Goal: Transaction & Acquisition: Purchase product/service

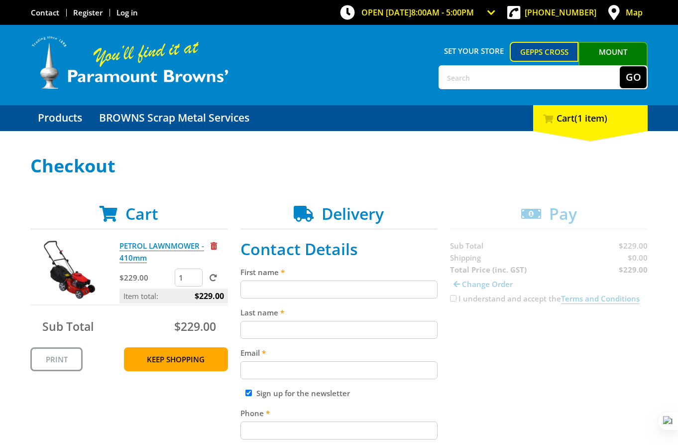
scroll to position [113, 0]
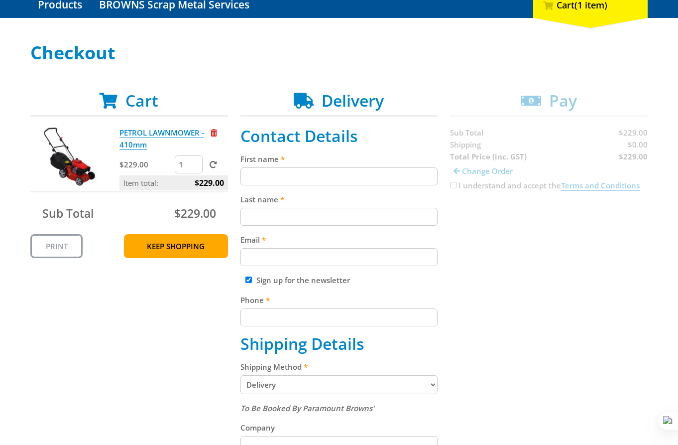
click at [354, 175] on input "First name" at bounding box center [339, 176] width 198 height 18
paste input "[PERSON_NAME]"
type input "[PERSON_NAME]"
click at [317, 221] on input "Last name" at bounding box center [339, 217] width 198 height 18
paste input "[PERSON_NAME]"
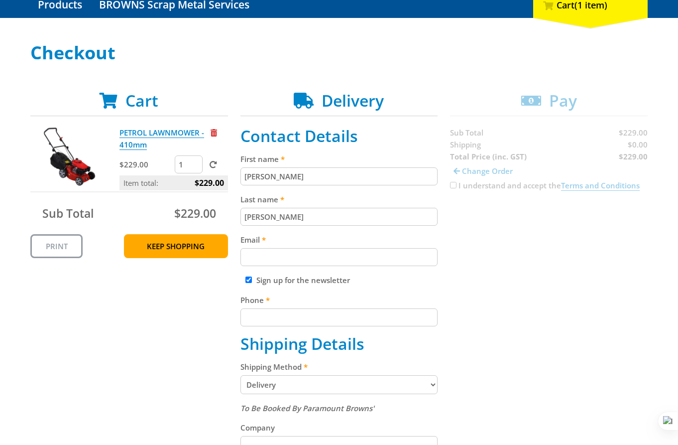
type input "[PERSON_NAME]"
click at [373, 205] on label "Last name" at bounding box center [339, 199] width 198 height 12
click at [373, 208] on input "[PERSON_NAME]" at bounding box center [339, 217] width 198 height 18
drag, startPoint x: 313, startPoint y: 246, endPoint x: 487, endPoint y: 228, distance: 175.2
click at [312, 247] on div "Email" at bounding box center [339, 249] width 198 height 32
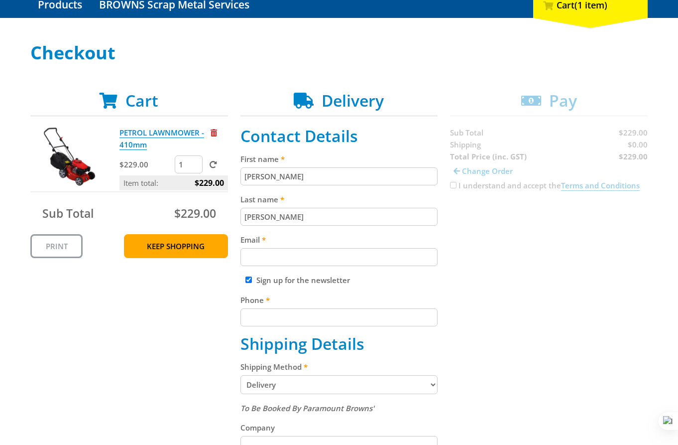
click at [309, 249] on input "Email" at bounding box center [339, 257] width 198 height 18
paste input "[EMAIL_ADDRESS][DOMAIN_NAME]"
type input "[EMAIL_ADDRESS][DOMAIN_NAME]"
drag, startPoint x: 506, startPoint y: 258, endPoint x: 305, endPoint y: 281, distance: 202.3
click at [411, 274] on div "Cart PETROL LAWNMOWER - 410mm $229.00 1 Item total: $229.00 Sub Total $229.00 P…" at bounding box center [338, 409] width 617 height 637
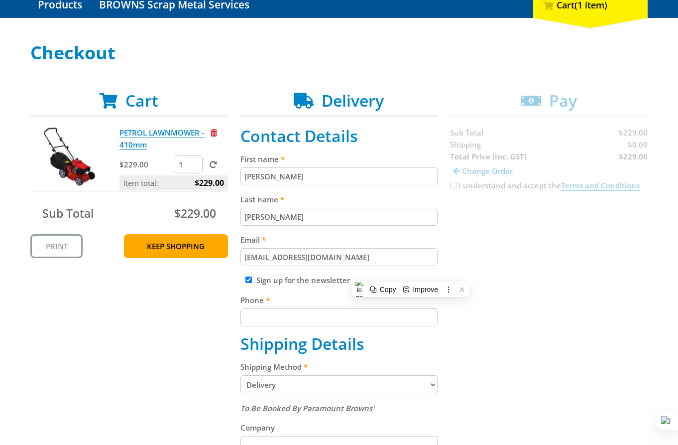
click at [247, 274] on div "Sign up for the newsletter" at bounding box center [339, 280] width 198 height 12
click at [250, 276] on div "Sign up for the newsletter" at bounding box center [339, 280] width 198 height 12
click at [249, 279] on input "Sign up for the newsletter" at bounding box center [248, 279] width 6 height 6
checkbox input "false"
click at [447, 278] on div "Cart PETROL LAWNMOWER - 410mm $229.00 1 Item total: $229.00 Sub Total $229.00 P…" at bounding box center [338, 409] width 617 height 637
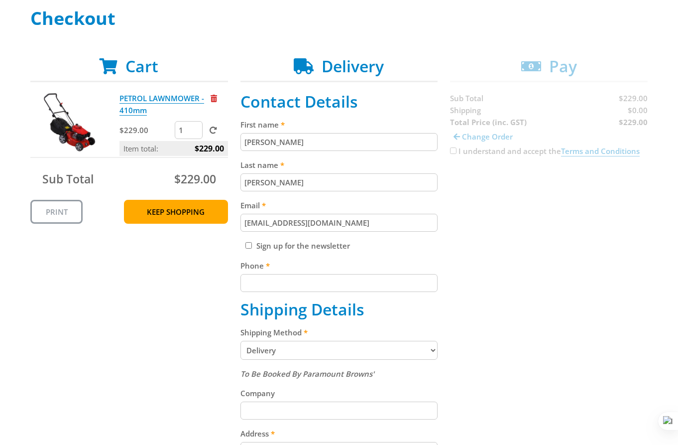
scroll to position [161, 0]
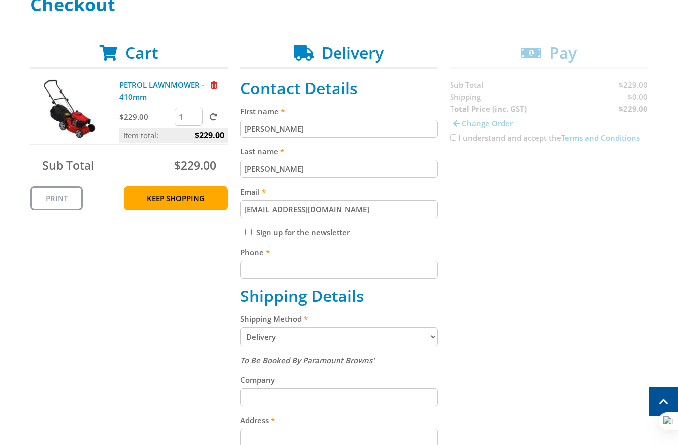
click at [348, 259] on div "Phone" at bounding box center [339, 262] width 198 height 32
click at [348, 279] on fieldset "Contact Details First name John Smith Last name John Smith Email johnsmith010@s…" at bounding box center [339, 362] width 198 height 566
paste input "[PHONE_NUMBER]"
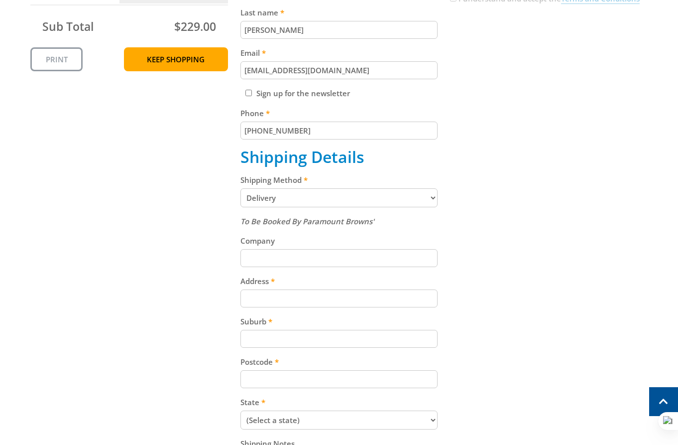
scroll to position [325, 0]
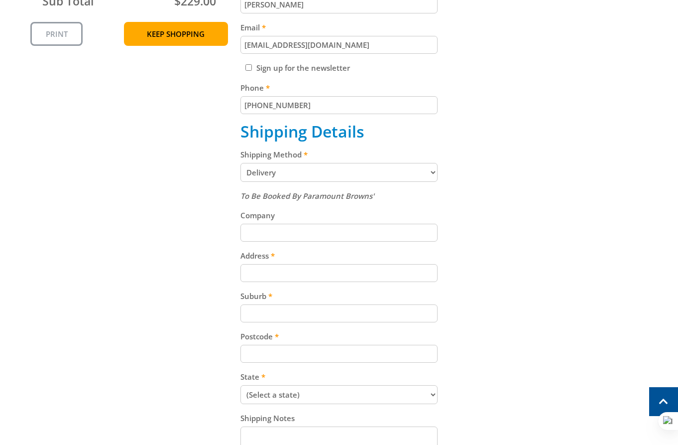
type input "[PHONE_NUMBER]"
click at [300, 235] on input "Company" at bounding box center [339, 232] width 198 height 18
click at [387, 171] on select "Pickup from Gepps Cross Delivery" at bounding box center [339, 172] width 198 height 19
select select "Pickup"
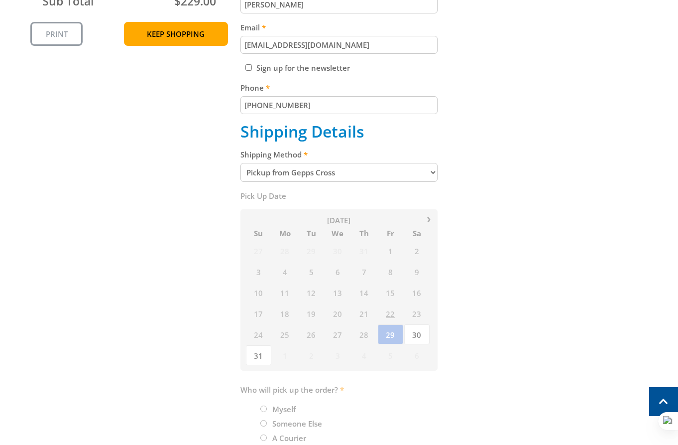
drag, startPoint x: 484, startPoint y: 200, endPoint x: 389, endPoint y: 205, distance: 95.7
click at [476, 201] on div "Cart PETROL LAWNMOWER - 410mm $229.00 1 Item total: $229.00 Sub Total $229.00 P…" at bounding box center [338, 182] width 617 height 607
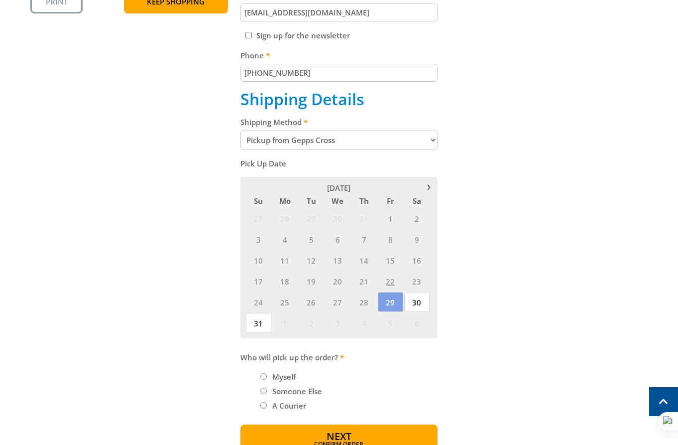
scroll to position [377, 0]
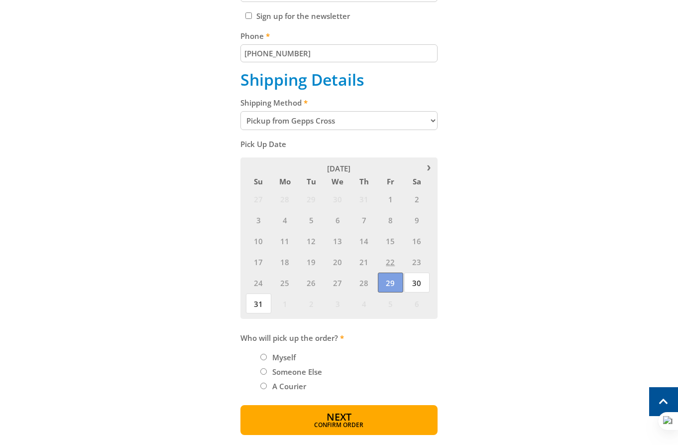
click at [394, 278] on span "29" at bounding box center [390, 282] width 25 height 20
click at [411, 281] on span "30" at bounding box center [416, 282] width 25 height 20
click at [400, 282] on span "29" at bounding box center [390, 282] width 25 height 20
click at [509, 256] on div "Cart PETROL LAWNMOWER - 410mm $229.00 1 Item total: $229.00 Sub Total $229.00 P…" at bounding box center [338, 130] width 617 height 607
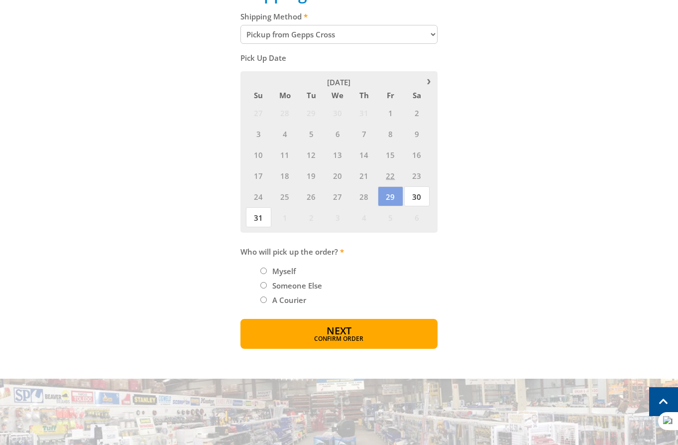
scroll to position [468, 0]
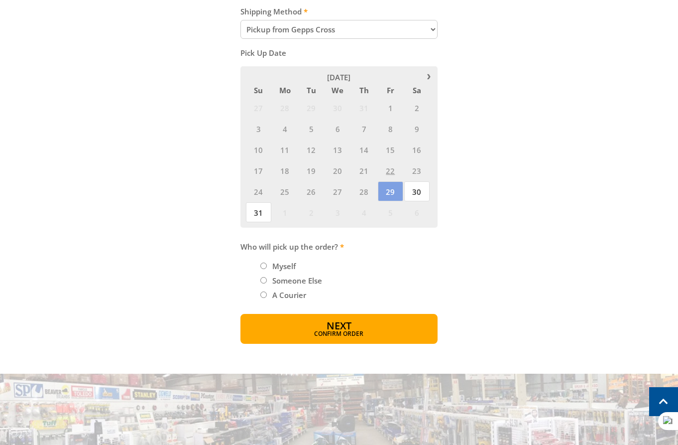
click at [267, 265] on li "Myself" at bounding box center [349, 266] width 178 height 12
click at [265, 268] on input "Myself" at bounding box center [263, 265] width 6 height 6
radio input "true"
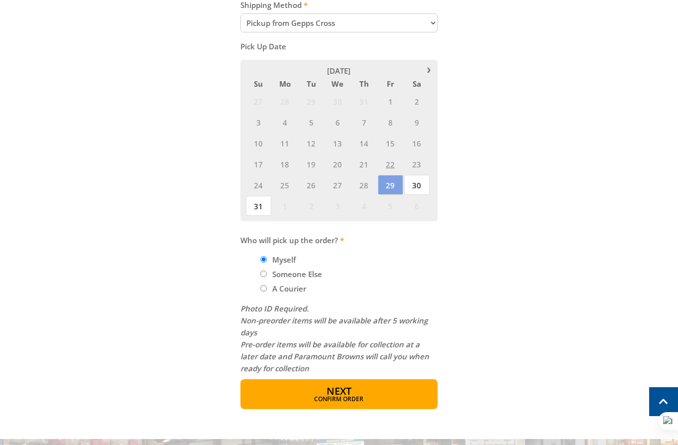
scroll to position [500, 0]
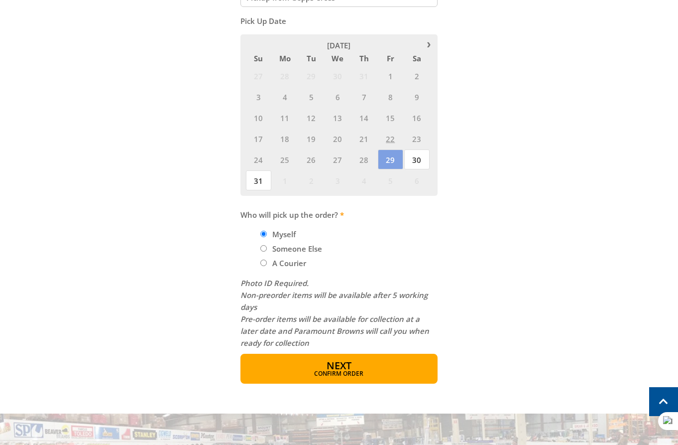
click at [357, 349] on form "Contact Details First name John Smith Last name John Smith Email johnsmith010@s…" at bounding box center [339, 62] width 198 height 644
click at [352, 357] on button "Next Confirm order" at bounding box center [339, 368] width 198 height 30
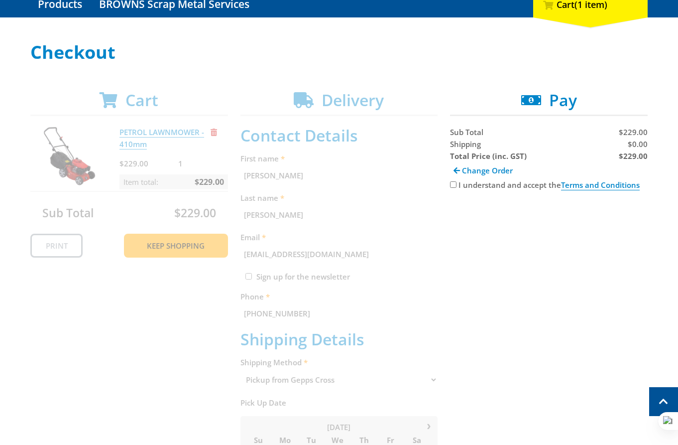
scroll to position [113, 0]
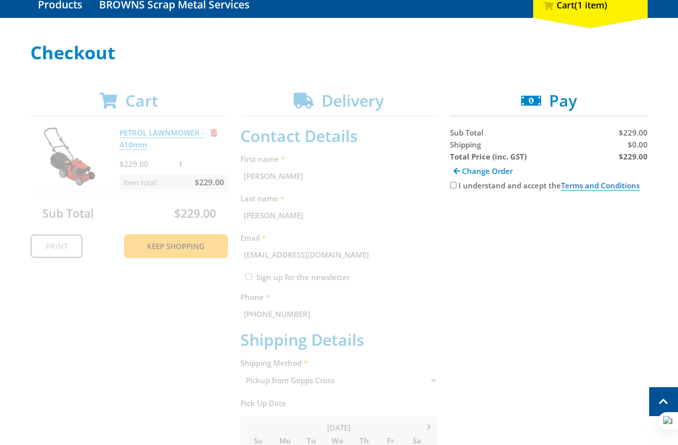
click at [451, 183] on input "I understand and accept the Terms and Conditions" at bounding box center [453, 185] width 6 height 6
checkbox input "true"
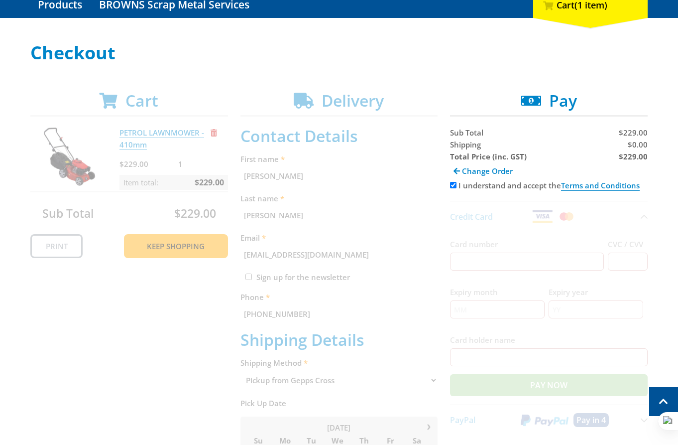
click at [485, 245] on label "Card number" at bounding box center [527, 244] width 154 height 12
click at [485, 252] on input "Card number" at bounding box center [527, 261] width 154 height 18
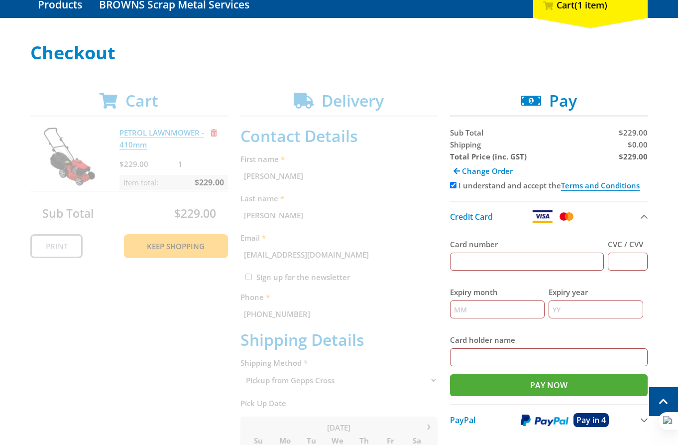
click at [507, 264] on input "Card number" at bounding box center [527, 261] width 154 height 18
type input "5454545454545454"
type input "123"
type input "12"
type input "2025"
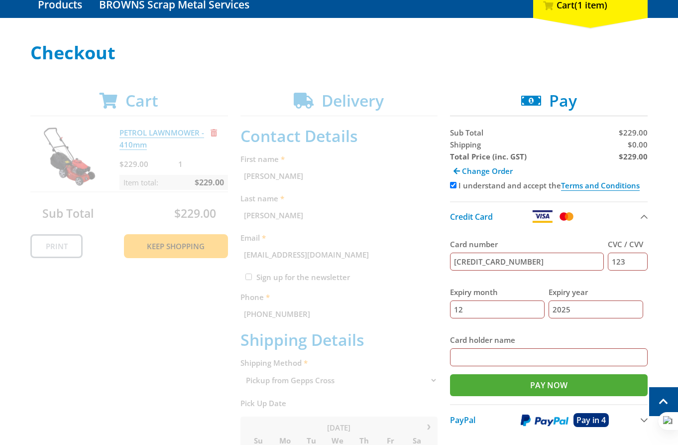
type input "[PERSON_NAME]"
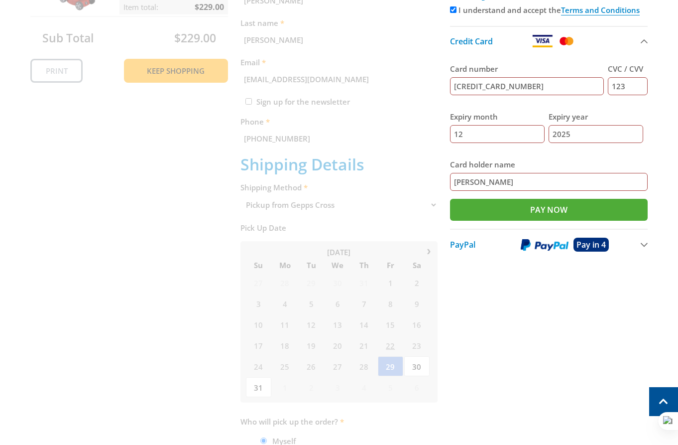
scroll to position [150, 0]
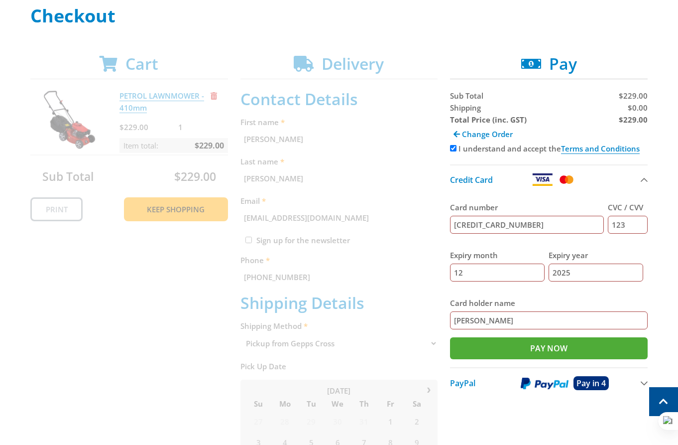
click at [639, 109] on span "$0.00" at bounding box center [638, 108] width 20 height 10
copy span "0.00"
click at [344, 212] on div "Cart PETROL LAWNMOWER - 410mm $229.00 1 Item total: $229.00 Sub Total $229.00 P…" at bounding box center [338, 391] width 617 height 674
click at [459, 135] on link "Change Order" at bounding box center [483, 133] width 66 height 17
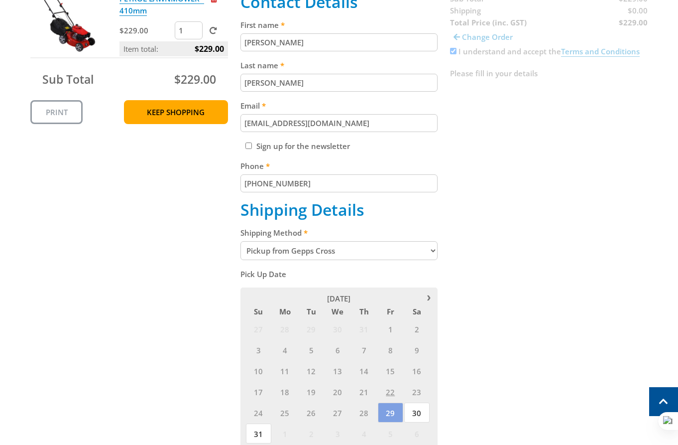
scroll to position [255, 0]
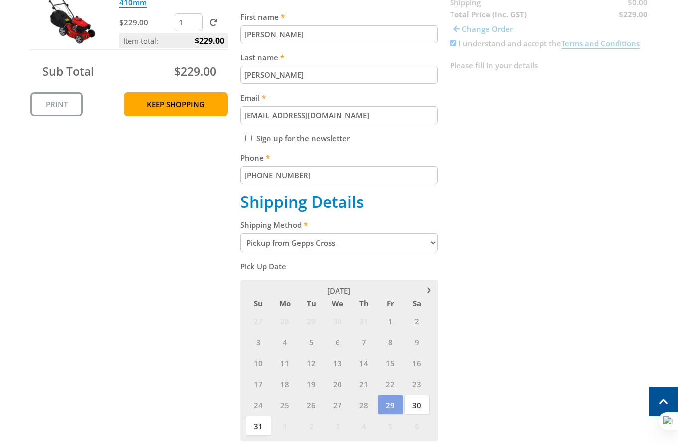
click at [322, 238] on select "Pickup from Gepps Cross Delivery" at bounding box center [339, 242] width 198 height 19
select select "Delivery"
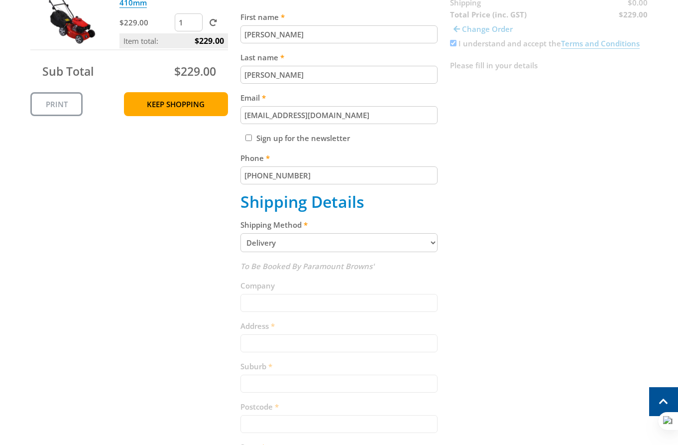
click at [494, 259] on div "Cart PETROL LAWNMOWER - 410mm $229.00 1 Item total: $229.00 Sub Total $229.00 P…" at bounding box center [338, 267] width 617 height 637
click at [296, 351] on input "Address" at bounding box center [339, 343] width 198 height 18
paste input "[STREET_ADDRESS][PERSON_NAME]"
type input "[STREET_ADDRESS][PERSON_NAME]"
click at [294, 380] on input "Suburb" at bounding box center [339, 383] width 198 height 18
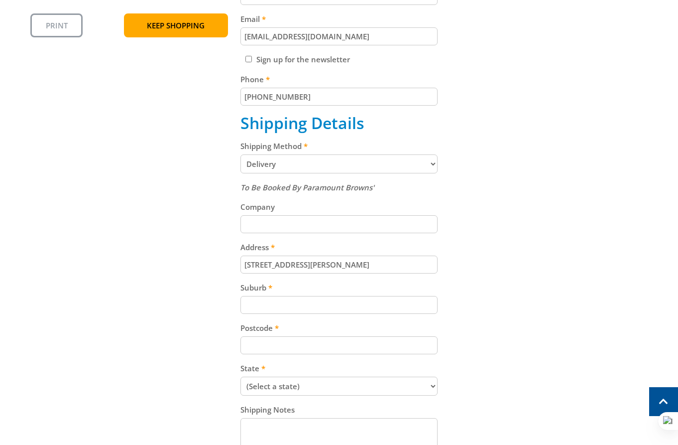
scroll to position [353, 0]
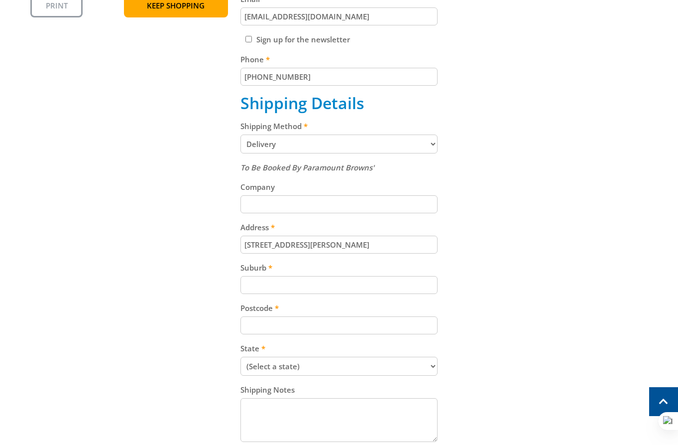
click at [282, 334] on input "Postcode" at bounding box center [339, 325] width 198 height 18
click at [311, 295] on div "To Be Booked By Paramount Browns' Company Address 15 Follett Close Suburb Postc…" at bounding box center [339, 302] width 198 height 283
paste input "Totness"
drag, startPoint x: 314, startPoint y: 287, endPoint x: 289, endPoint y: 325, distance: 45.1
click at [311, 289] on input "Suburb" at bounding box center [339, 285] width 198 height 18
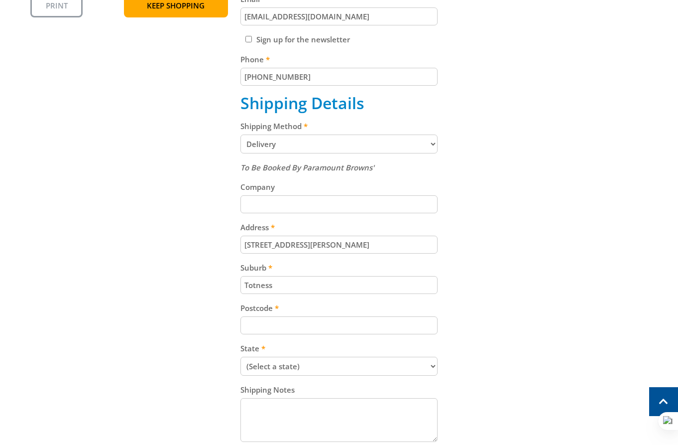
type input "Totness"
drag, startPoint x: 289, startPoint y: 325, endPoint x: 563, endPoint y: 253, distance: 284.0
click at [289, 325] on input "Postcode" at bounding box center [339, 325] width 198 height 18
click at [304, 335] on div "To Be Booked By Paramount Browns' Company Address 15 Follett Close Suburb Totne…" at bounding box center [339, 302] width 198 height 283
click at [314, 327] on input "Postcode" at bounding box center [339, 325] width 198 height 18
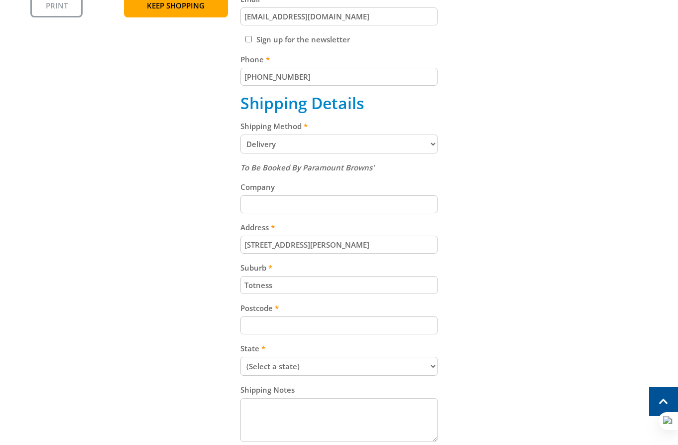
paste input "5250"
type input "5250"
drag, startPoint x: 460, startPoint y: 310, endPoint x: 304, endPoint y: 356, distance: 162.5
click at [411, 330] on div "Cart PETROL LAWNMOWER - 410mm $229.00 1 Item total: $229.00 Sub Total $229.00 P…" at bounding box center [338, 169] width 617 height 637
click at [301, 357] on div "Cart PETROL LAWNMOWER - 410mm $229.00 1 Item total: $229.00 Sub Total $229.00 P…" at bounding box center [338, 169] width 617 height 637
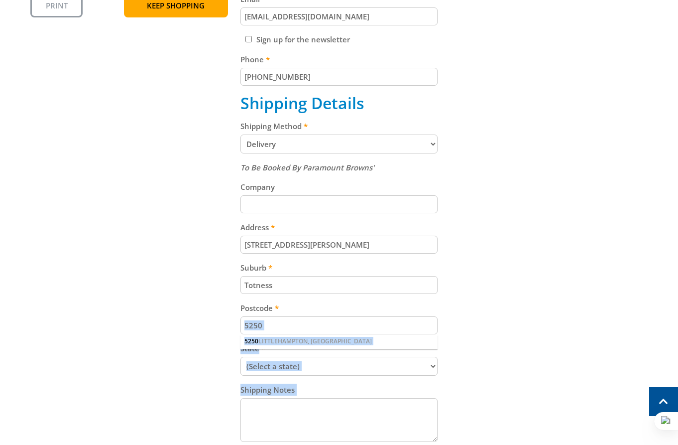
select select "SA"
click at [240, 356] on select "(Select a state) South Australia Victoria New South Wales Queensland Western Au…" at bounding box center [339, 365] width 198 height 19
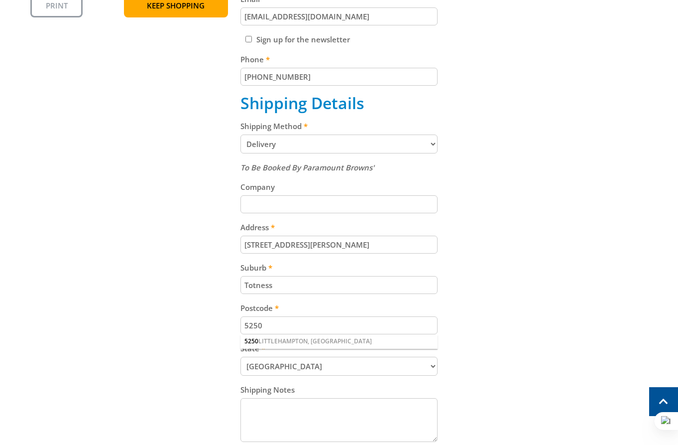
click at [494, 275] on div "Cart PETROL LAWNMOWER - 410mm $229.00 1 Item total: $229.00 Sub Total $229.00 P…" at bounding box center [338, 169] width 617 height 637
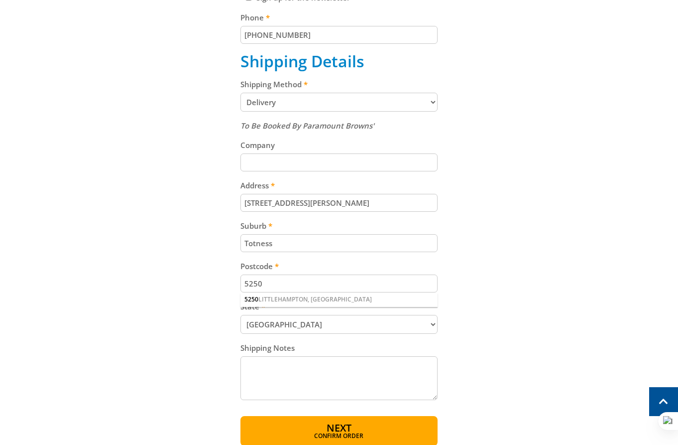
scroll to position [551, 0]
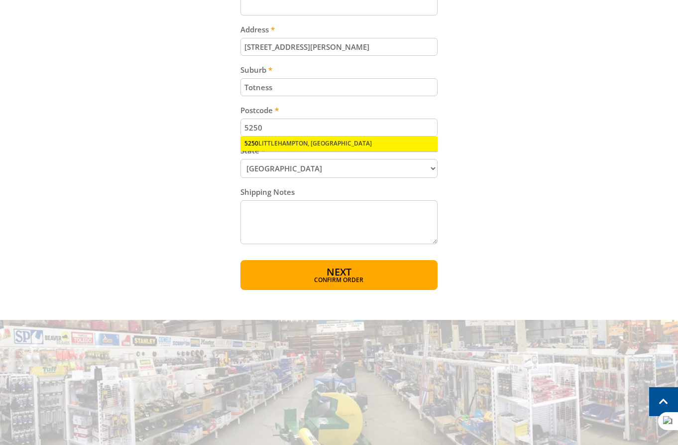
click at [292, 140] on div "5250 LITTLEHAMPTON, SA" at bounding box center [339, 143] width 198 height 14
drag, startPoint x: 539, startPoint y: 202, endPoint x: 495, endPoint y: 225, distance: 49.7
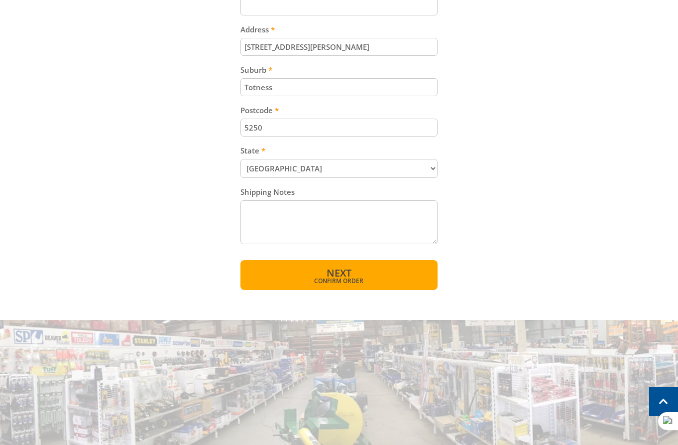
click at [344, 284] on span "Confirm order" at bounding box center [339, 281] width 155 height 6
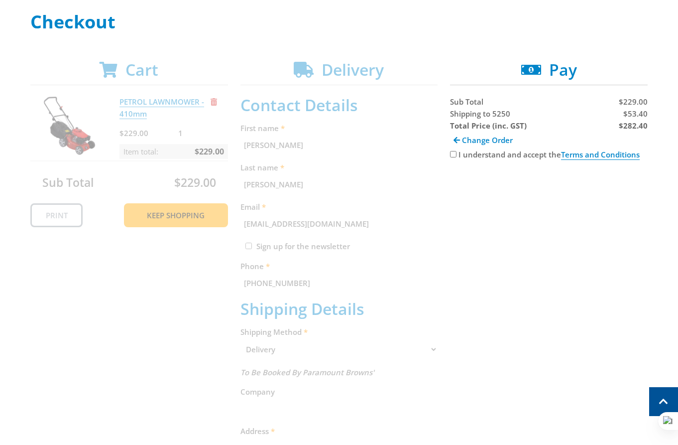
scroll to position [137, 0]
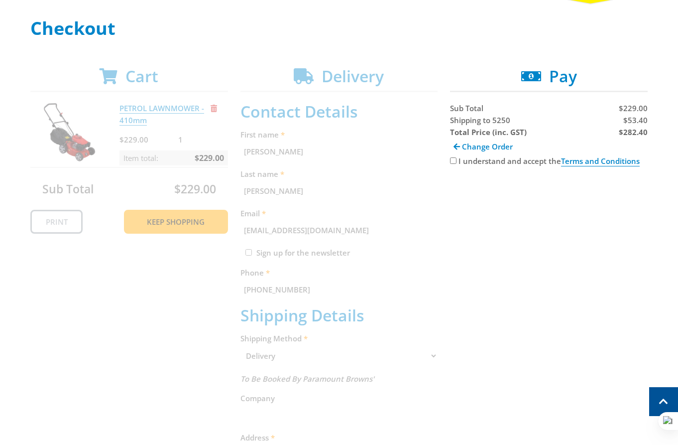
click at [445, 161] on div "Cart PETROL LAWNMOWER - 410mm $229.00 1 Item total: $229.00 Sub Total $229.00 P…" at bounding box center [338, 380] width 617 height 626
click at [452, 160] on input "I understand and accept the Terms and Conditions" at bounding box center [453, 160] width 6 height 6
checkbox input "true"
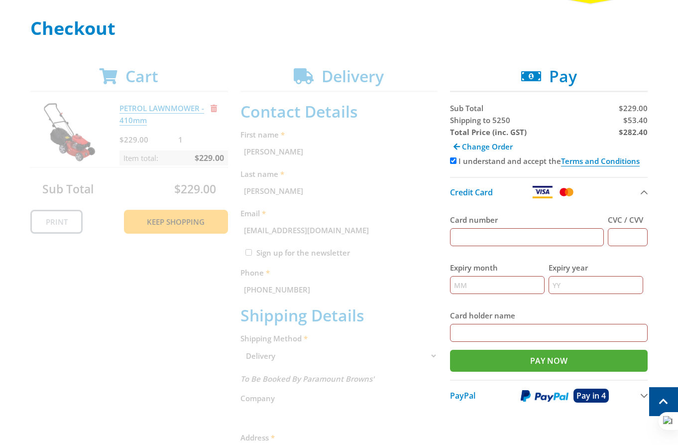
click at [639, 120] on span "$53.40" at bounding box center [635, 120] width 24 height 10
click at [638, 118] on span "$53.40" at bounding box center [635, 120] width 24 height 10
copy div "Shipping to 5250 $53.40"
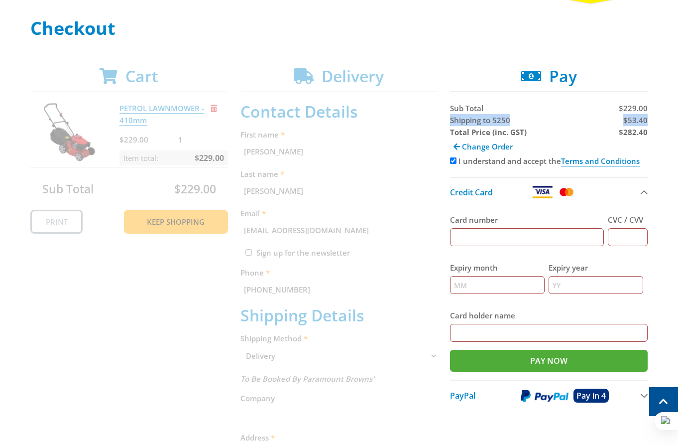
click at [638, 118] on span "$53.40" at bounding box center [635, 120] width 24 height 10
click at [636, 133] on strong "$282.40" at bounding box center [633, 132] width 29 height 10
copy strong "282.40"
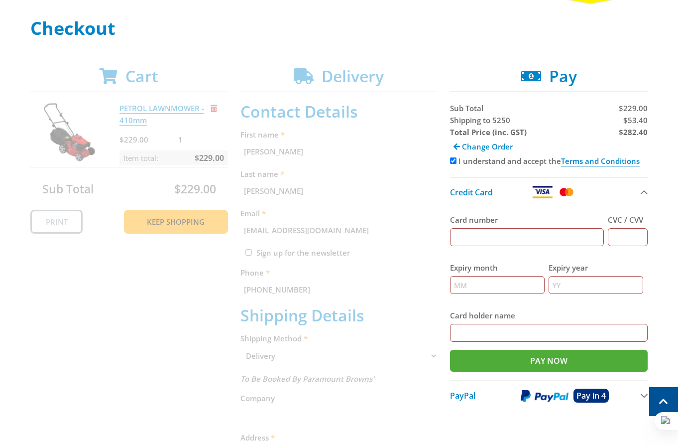
click at [518, 234] on input "Card number" at bounding box center [527, 237] width 154 height 18
type input "5454545454545454"
type input "123"
type input "12"
type input "2025"
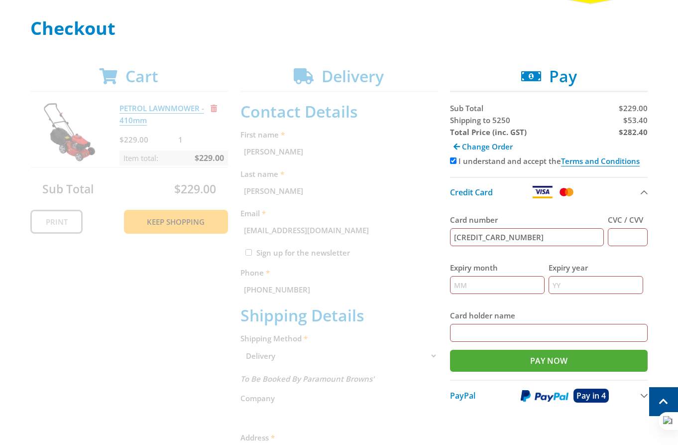
type input "[PERSON_NAME]"
click at [448, 117] on div "Cart PETROL LAWNMOWER - 410mm $229.00 1 Item total: $229.00 Sub Total $229.00 P…" at bounding box center [338, 380] width 617 height 626
click at [463, 121] on span "Shipping to 5250" at bounding box center [480, 120] width 60 height 10
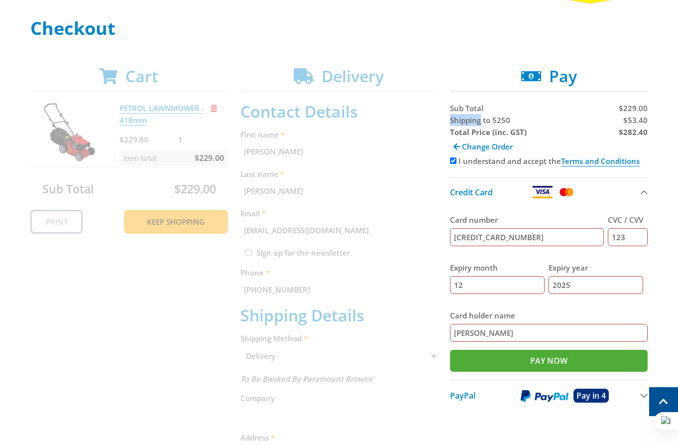
copy span "Shipping"
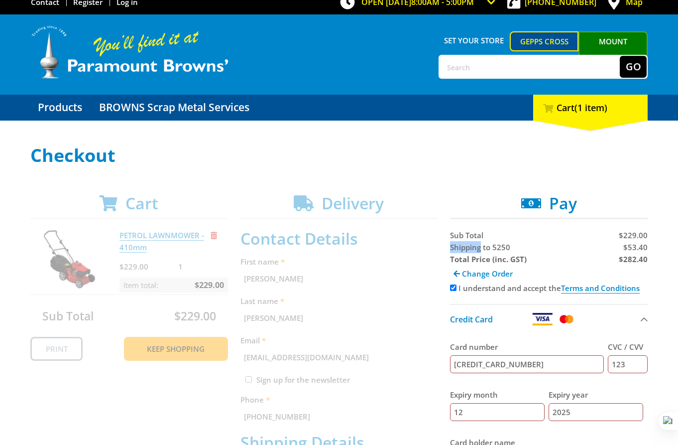
scroll to position [0, 0]
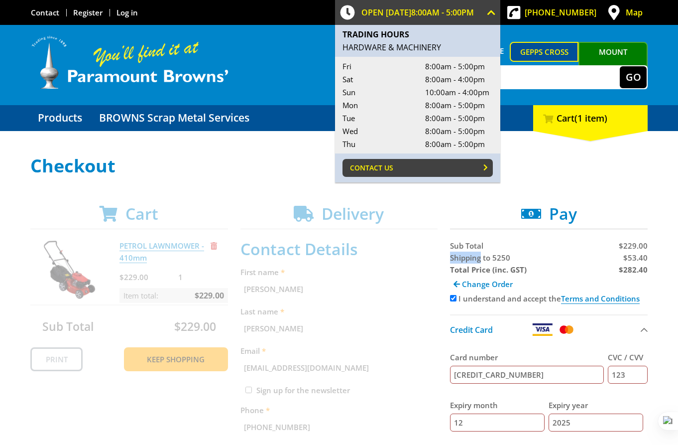
click at [400, 172] on link "Contact Us" at bounding box center [417, 168] width 150 height 18
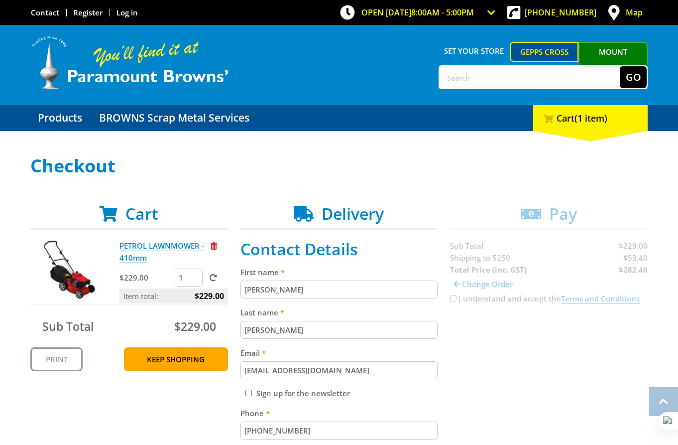
scroll to position [245, 0]
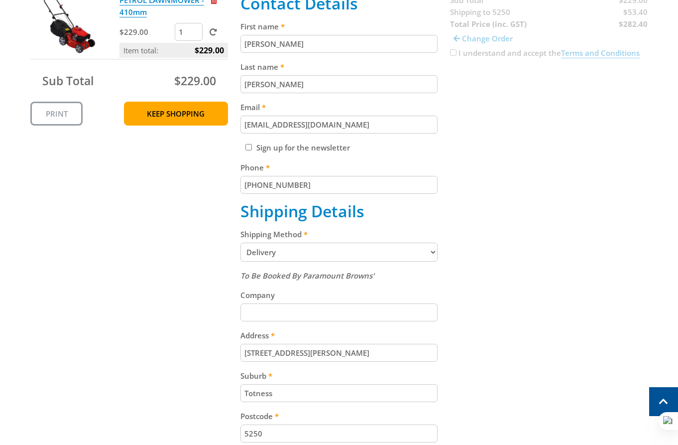
click at [295, 255] on select "Pickup from Gepps Cross Delivery" at bounding box center [339, 251] width 198 height 19
select select "Pickup"
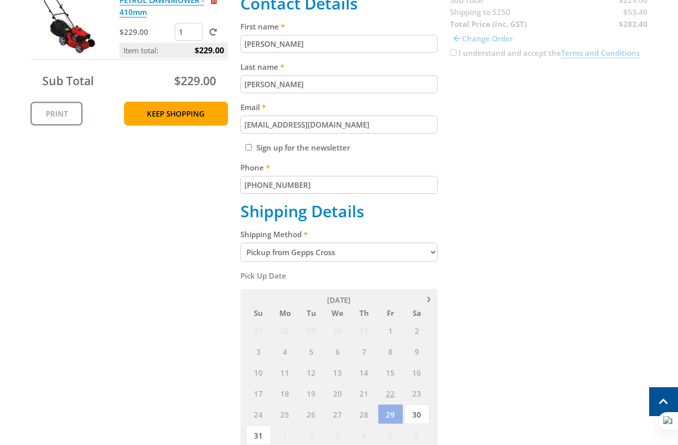
click at [513, 247] on div "Cart PETROL LAWNMOWER - 410mm $229.00 1 Item total: $229.00 Sub Total $229.00 P…" at bounding box center [338, 298] width 617 height 679
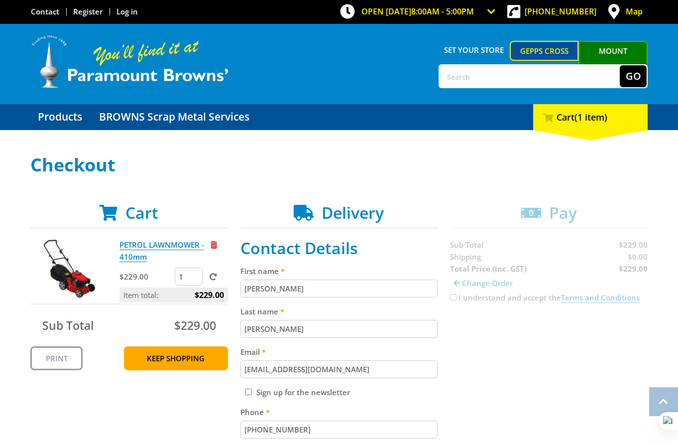
scroll to position [0, 0]
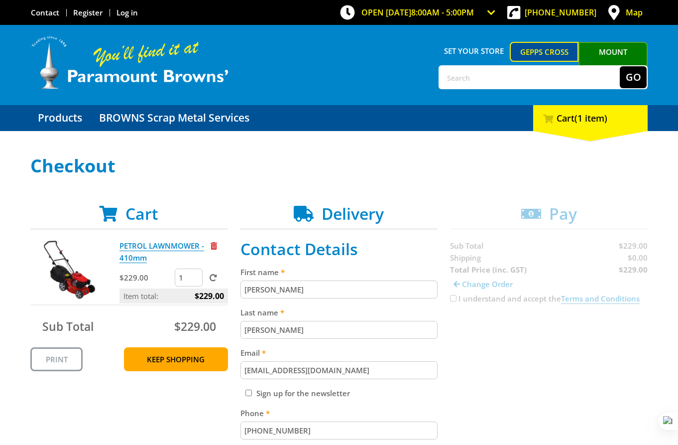
click at [628, 49] on link "Mount [PERSON_NAME]" at bounding box center [612, 61] width 69 height 38
click at [212, 245] on span "Remove from cart" at bounding box center [214, 245] width 6 height 7
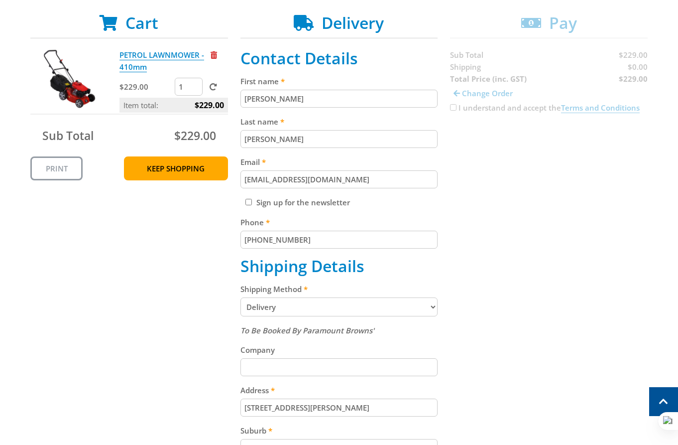
scroll to position [276, 0]
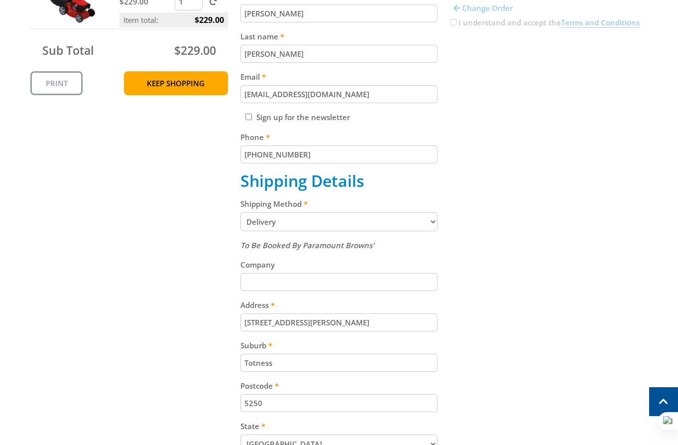
click at [330, 227] on select "Pickup from [GEOGRAPHIC_DATA][PERSON_NAME] Delivery" at bounding box center [339, 221] width 198 height 19
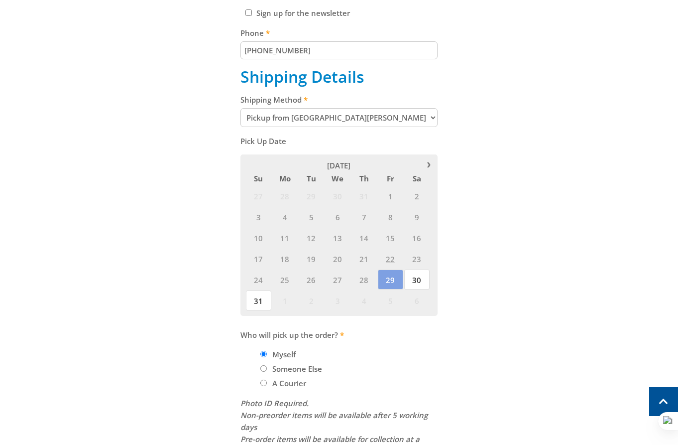
scroll to position [403, 0]
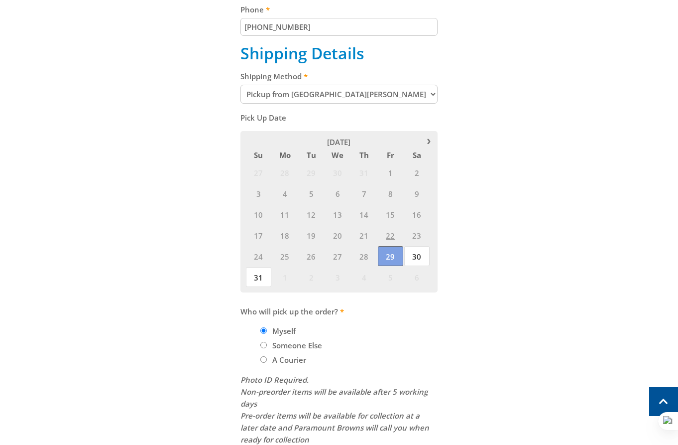
click at [393, 254] on span "29" at bounding box center [390, 256] width 25 height 20
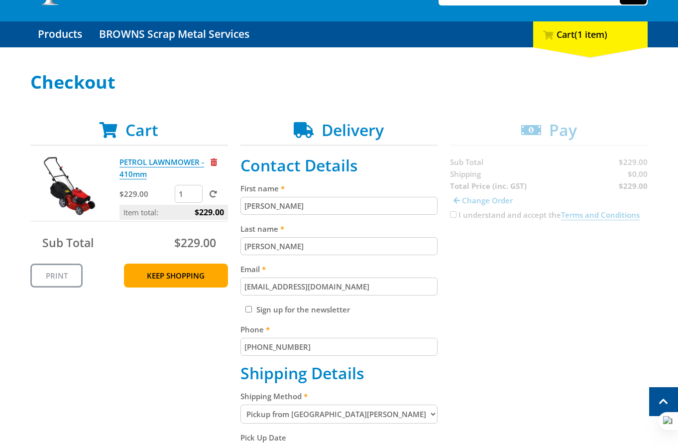
scroll to position [83, 0]
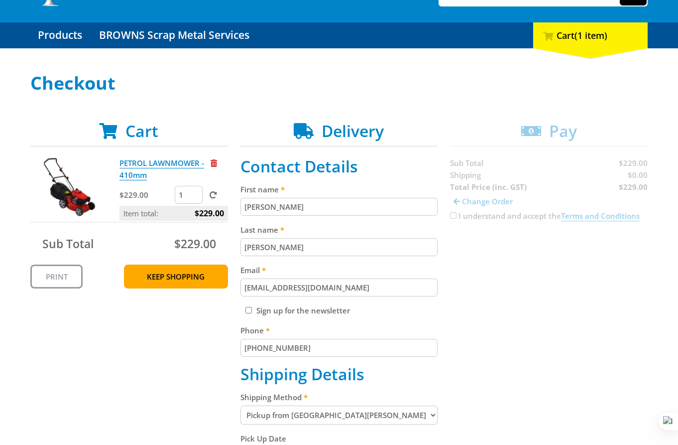
click at [272, 411] on select "Pickup from [GEOGRAPHIC_DATA][PERSON_NAME] Delivery" at bounding box center [339, 414] width 198 height 19
select select "Delivery"
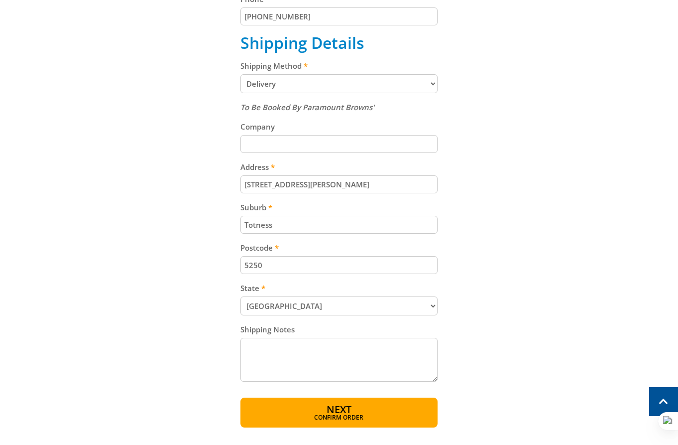
scroll to position [415, 0]
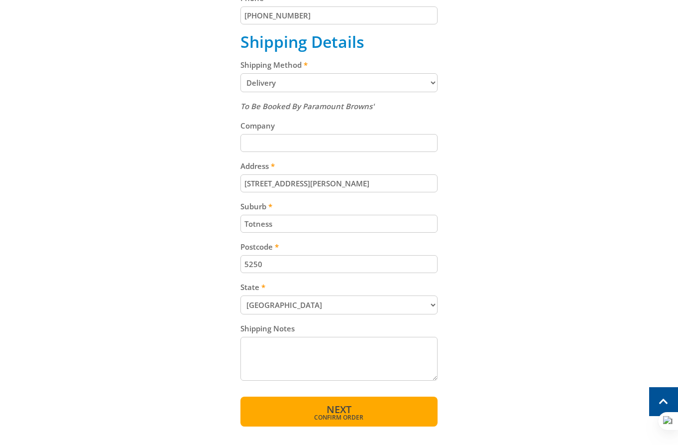
click at [321, 418] on span "Confirm order" at bounding box center [339, 417] width 155 height 6
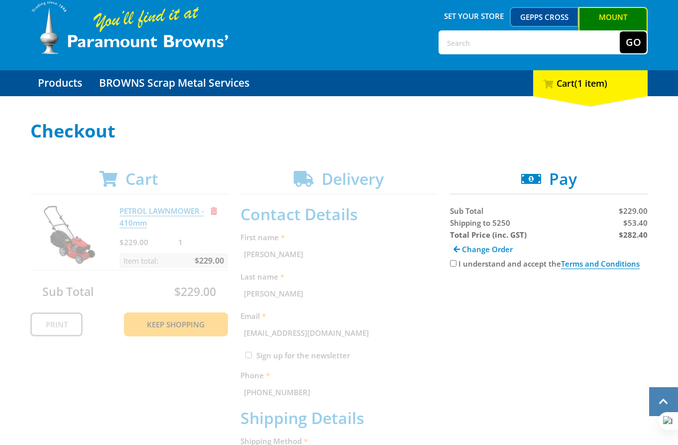
scroll to position [28, 0]
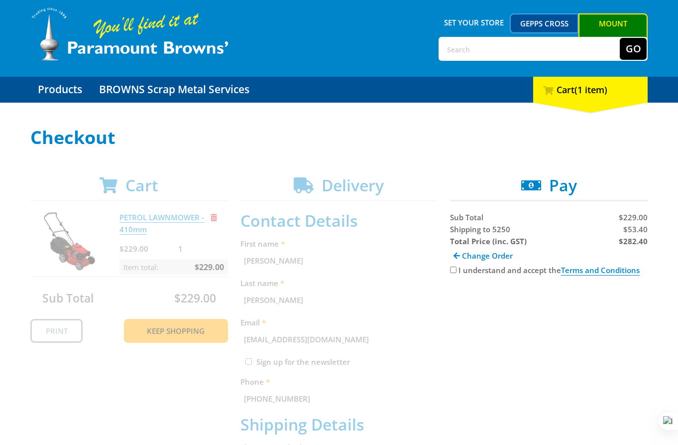
click at [453, 270] on input "I understand and accept the Terms and Conditions" at bounding box center [453, 269] width 6 height 6
checkbox input "true"
